Goal: Transaction & Acquisition: Book appointment/travel/reservation

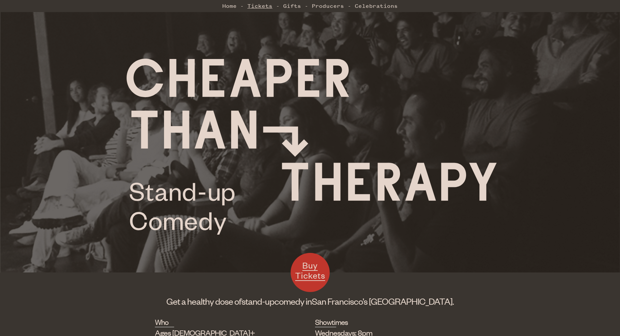
click at [253, 7] on link "Tickets" at bounding box center [259, 5] width 25 height 13
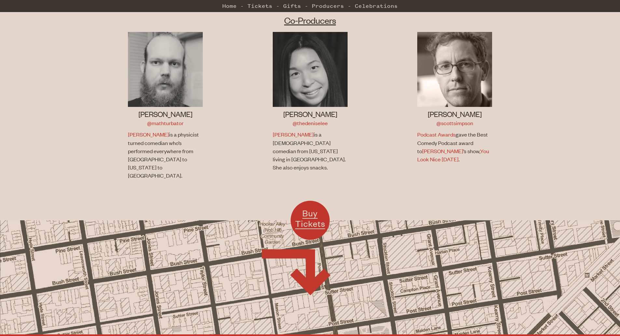
click at [465, 86] on img at bounding box center [454, 69] width 75 height 75
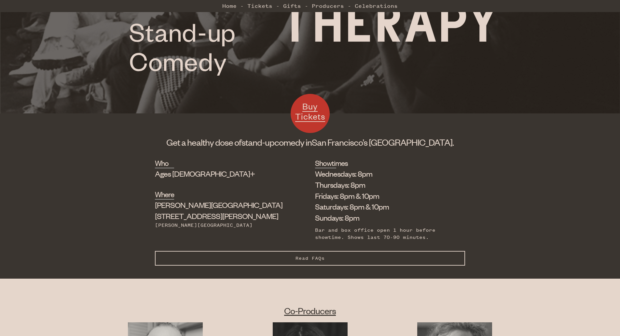
scroll to position [189, 0]
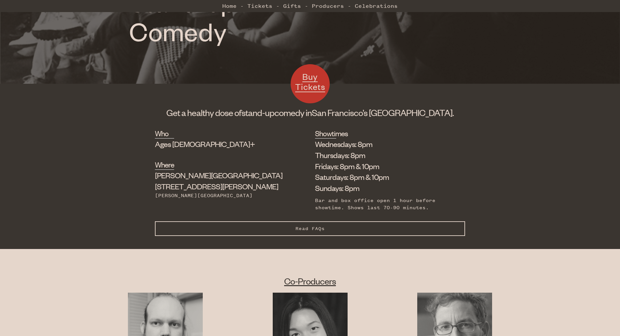
click at [339, 228] on button "Read FAQs Hide FAQs" at bounding box center [310, 228] width 310 height 15
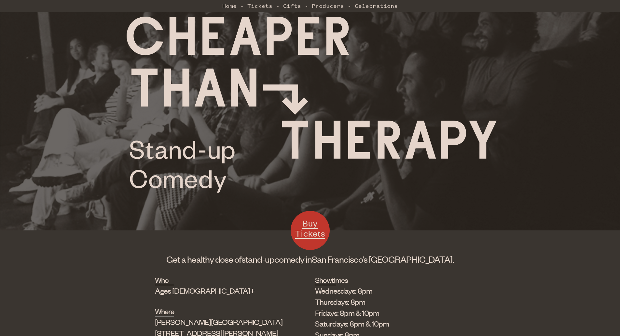
scroll to position [0, 0]
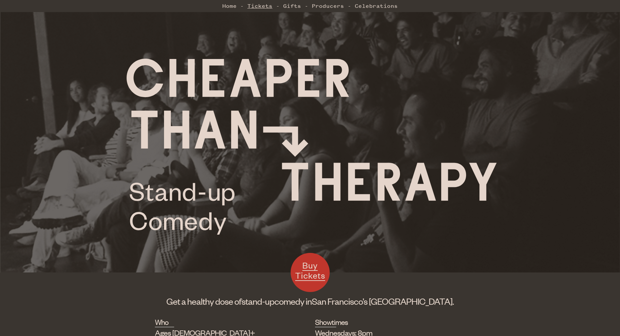
click at [260, 6] on link "Tickets" at bounding box center [259, 5] width 25 height 13
